Goal: Navigation & Orientation: Find specific page/section

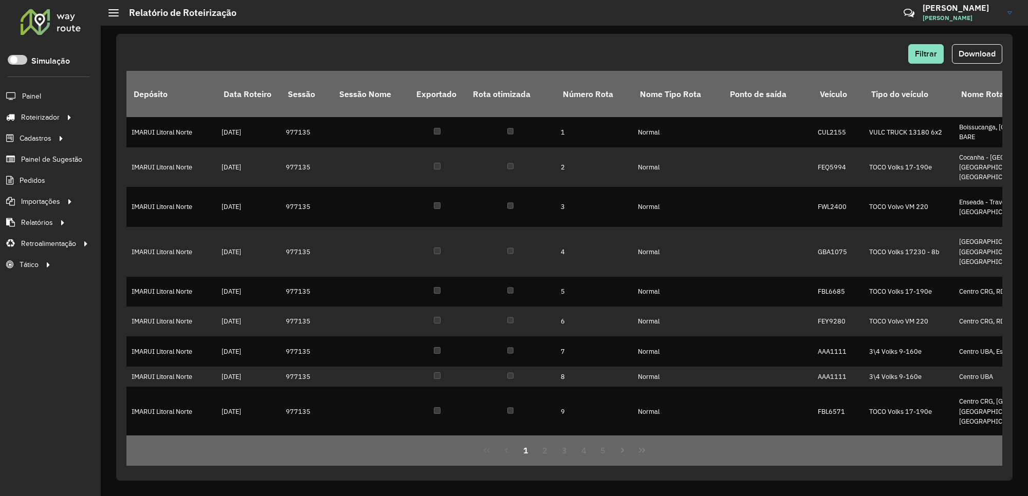
click at [51, 26] on div at bounding box center [51, 21] width 62 height 27
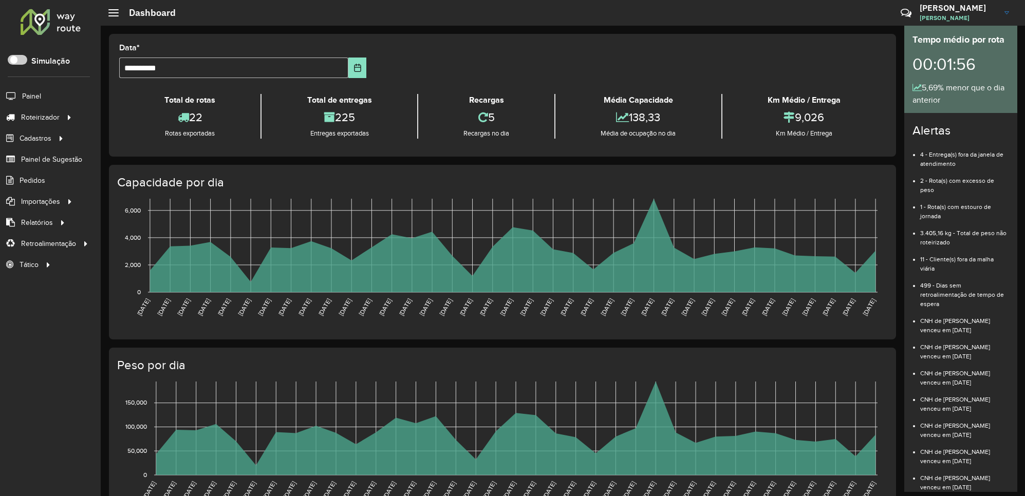
click at [60, 3] on div "Roteirizador AmbevTech Simulação Painel Roteirizador Entregas Vendas Cadastros …" at bounding box center [50, 248] width 101 height 496
click at [60, 24] on div at bounding box center [51, 21] width 62 height 27
